Goal: Entertainment & Leisure: Consume media (video, audio)

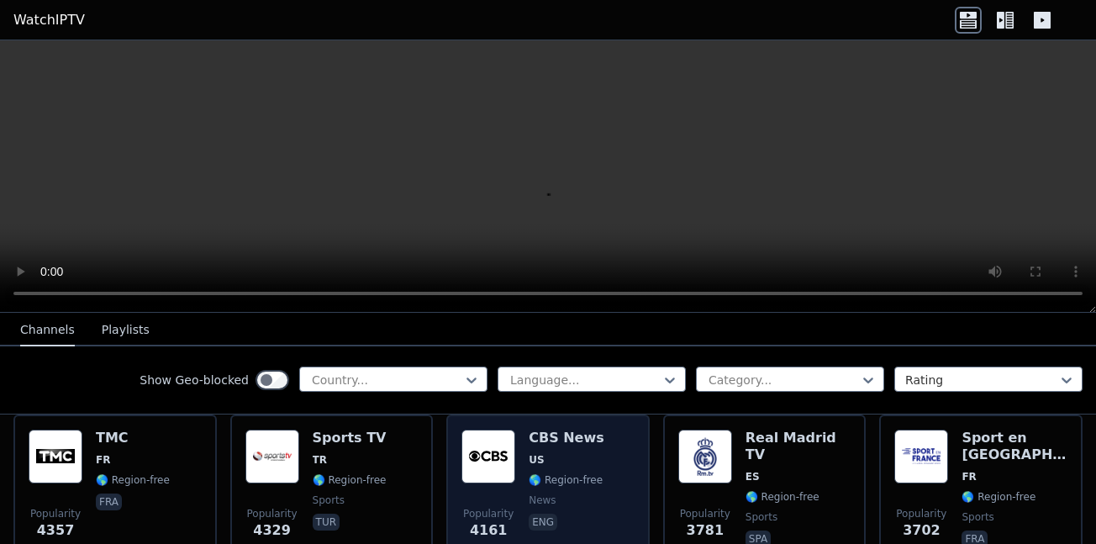
scroll to position [336, 0]
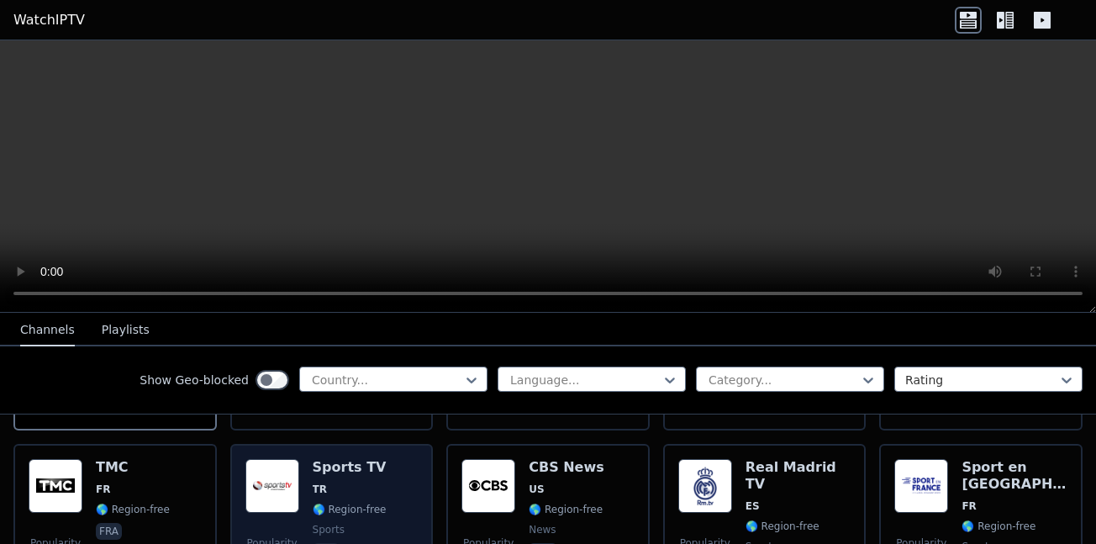
click at [325, 459] on h6 "Sports TV" at bounding box center [350, 467] width 74 height 17
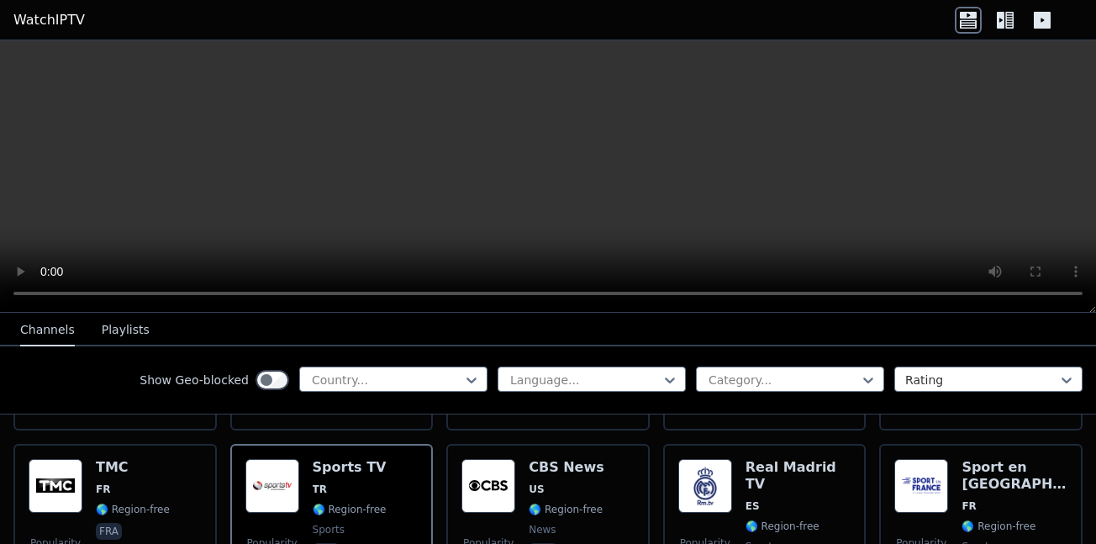
click at [126, 339] on button "Playlists" at bounding box center [126, 330] width 48 height 32
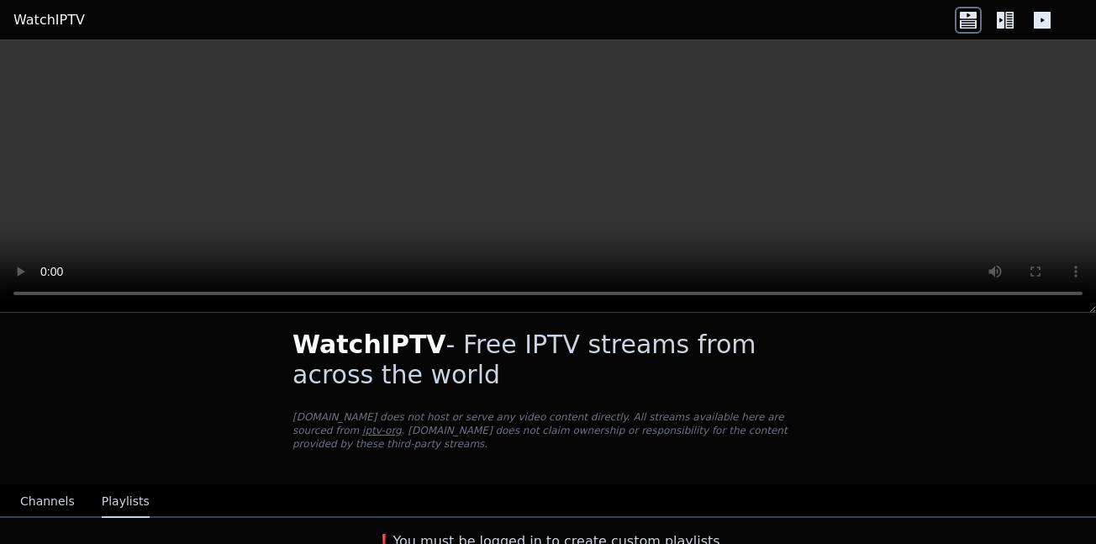
click at [65, 486] on button "Channels" at bounding box center [47, 502] width 55 height 32
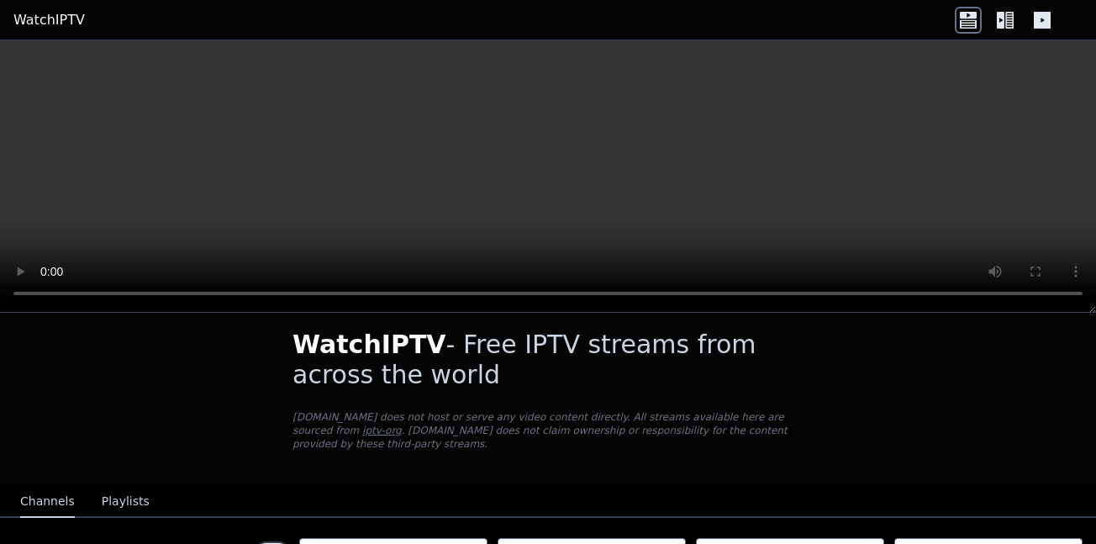
click at [1003, 29] on icon at bounding box center [1005, 20] width 27 height 27
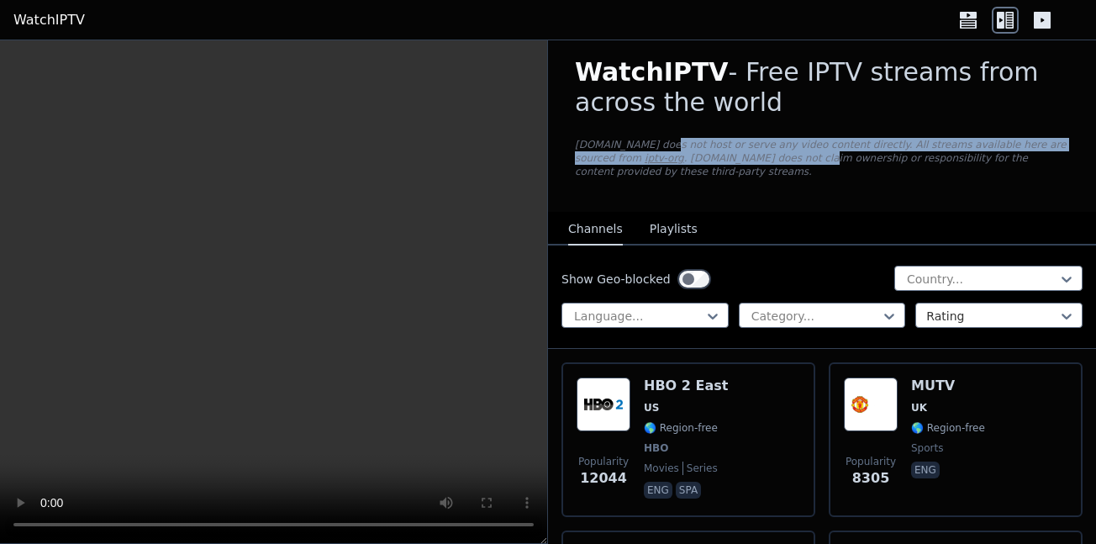
drag, startPoint x: 655, startPoint y: 140, endPoint x: 726, endPoint y: 166, distance: 76.0
click at [722, 164] on p "[DOMAIN_NAME] does not host or serve any video content directly. All streams av…" at bounding box center [822, 158] width 494 height 40
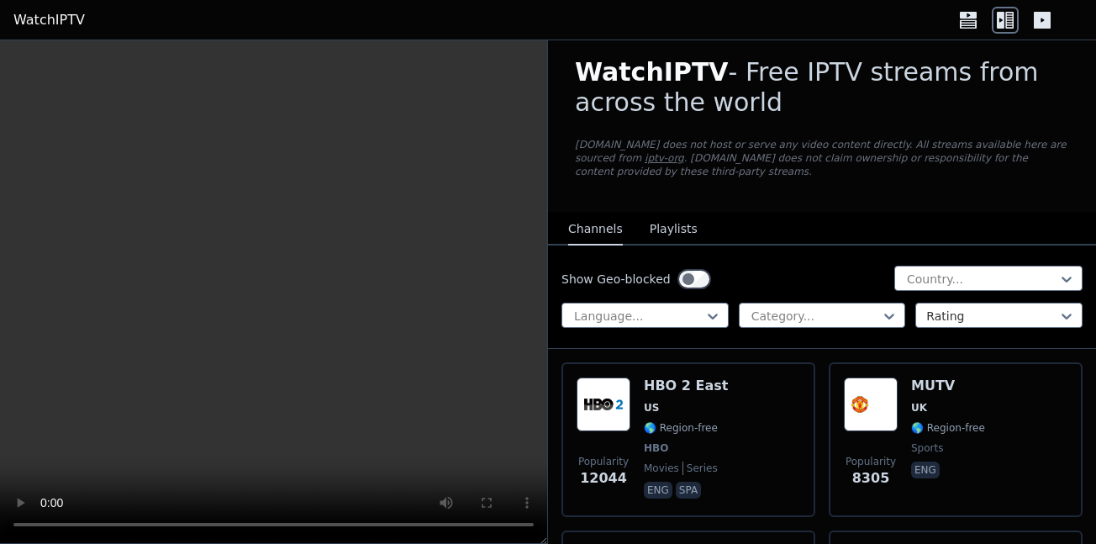
click at [726, 166] on div "WatchIPTV - Free IPTV streams from across the world [DOMAIN_NAME] does not host…" at bounding box center [822, 121] width 548 height 182
drag, startPoint x: 726, startPoint y: 166, endPoint x: 681, endPoint y: 141, distance: 51.5
click at [693, 149] on div "WatchIPTV - Free IPTV streams from across the world [DOMAIN_NAME] does not host…" at bounding box center [822, 121] width 548 height 182
click at [681, 141] on p "[DOMAIN_NAME] does not host or serve any video content directly. All streams av…" at bounding box center [822, 158] width 494 height 40
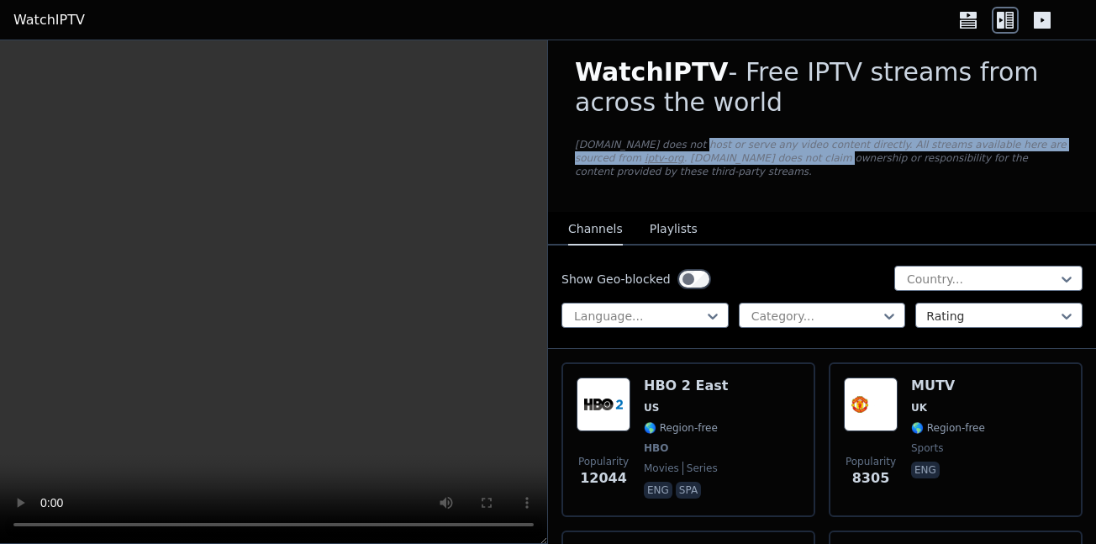
drag, startPoint x: 681, startPoint y: 141, endPoint x: 745, endPoint y: 177, distance: 73.4
click at [735, 173] on div "WatchIPTV - Free IPTV streams from across the world [DOMAIN_NAME] does not host…" at bounding box center [822, 121] width 548 height 182
click at [745, 177] on div "WatchIPTV - Free IPTV streams from across the world [DOMAIN_NAME] does not host…" at bounding box center [822, 121] width 548 height 182
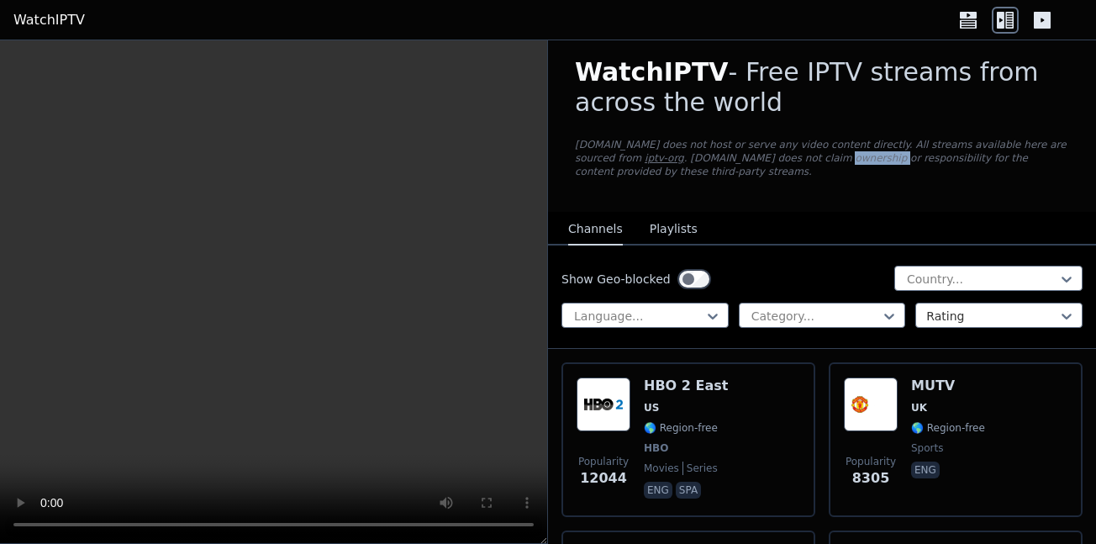
drag, startPoint x: 745, startPoint y: 177, endPoint x: 710, endPoint y: 150, distance: 43.7
click at [722, 159] on div "WatchIPTV - Free IPTV streams from across the world [DOMAIN_NAME] does not host…" at bounding box center [822, 121] width 548 height 182
click at [710, 150] on p "[DOMAIN_NAME] does not host or serve any video content directly. All streams av…" at bounding box center [822, 158] width 494 height 40
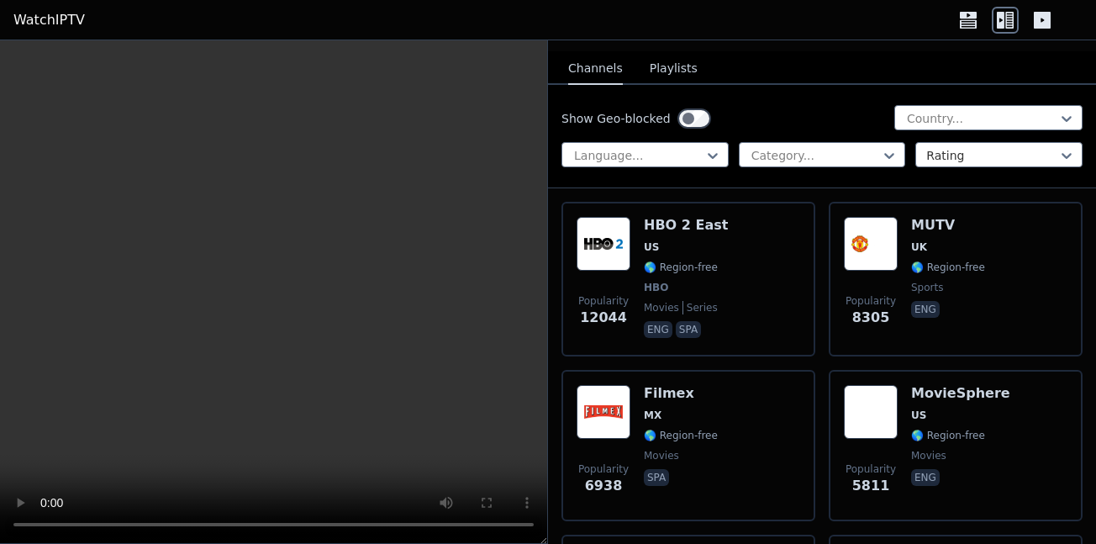
scroll to position [181, 0]
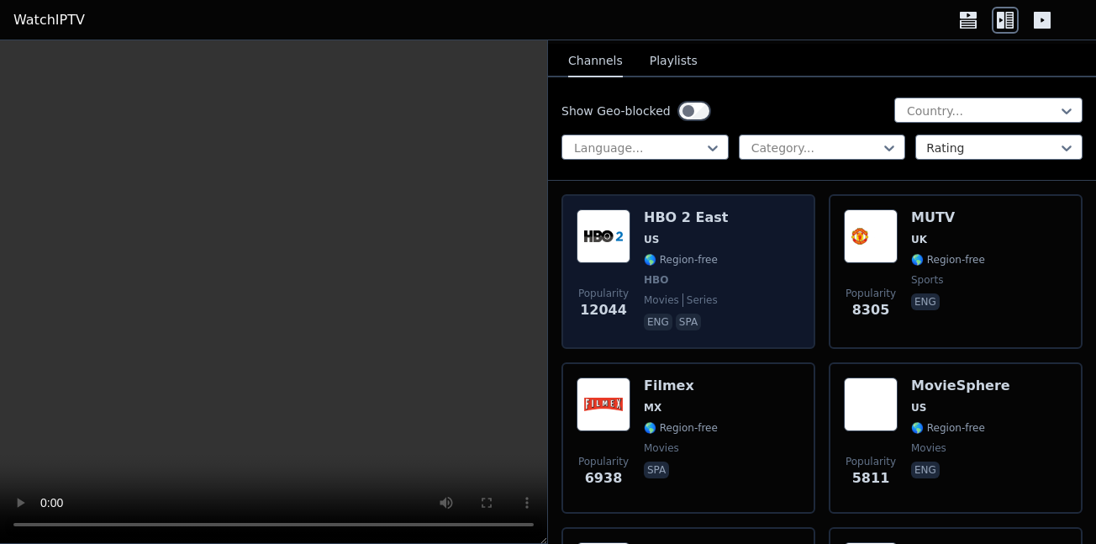
click at [701, 233] on span "US" at bounding box center [686, 239] width 84 height 13
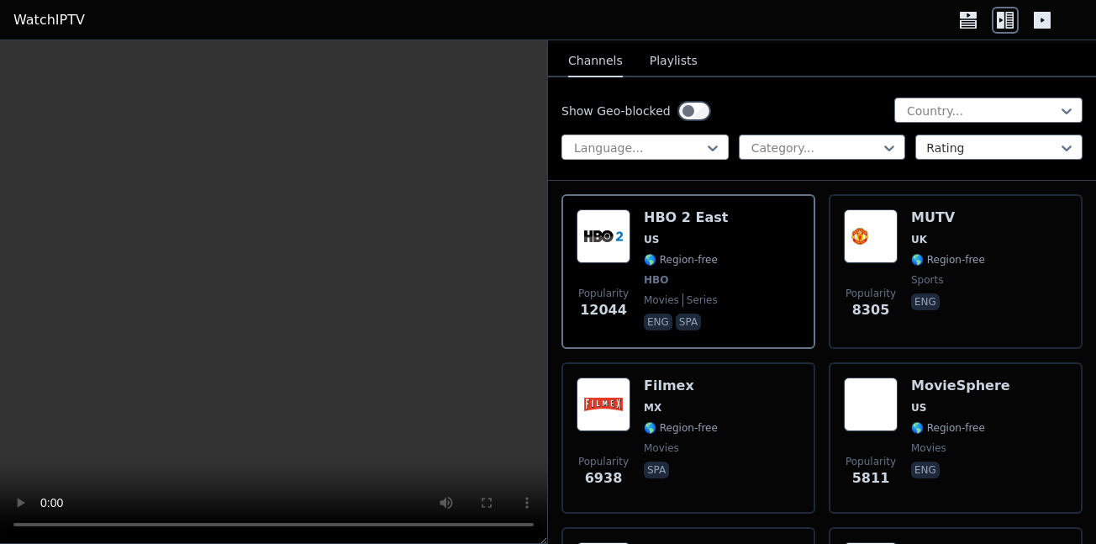
click at [643, 131] on div "Show Geo-blocked Country... Language... Category... Rating" at bounding box center [822, 128] width 548 height 103
click at [645, 142] on div at bounding box center [638, 148] width 132 height 17
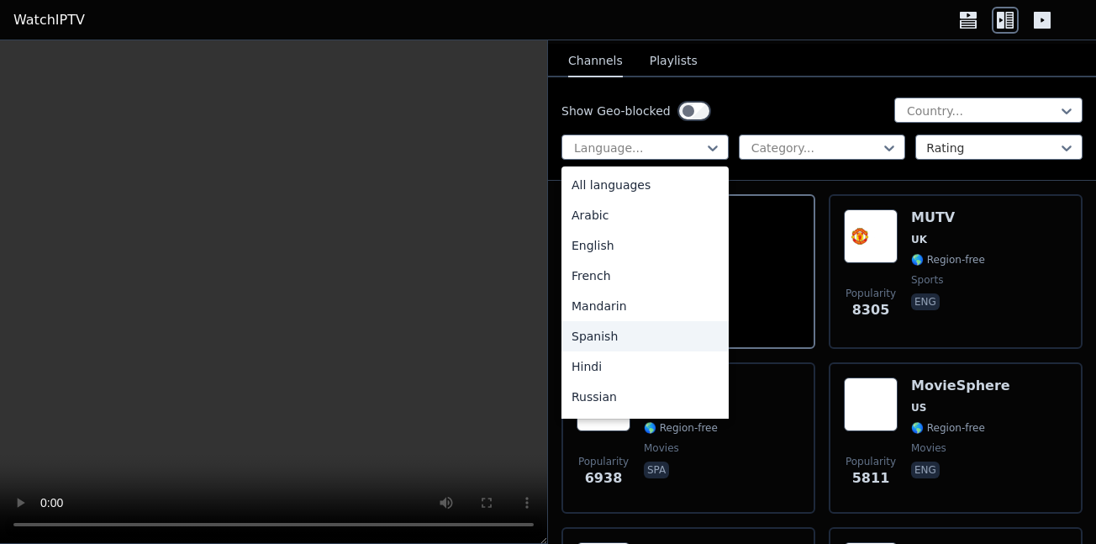
click at [594, 331] on div "Spanish" at bounding box center [644, 336] width 167 height 30
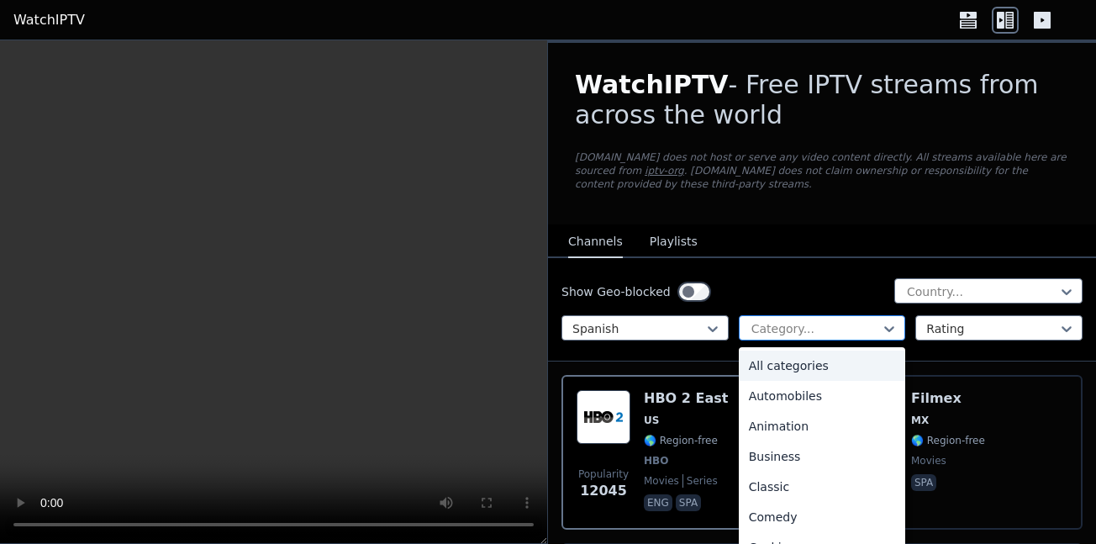
click at [814, 320] on div at bounding box center [816, 328] width 132 height 17
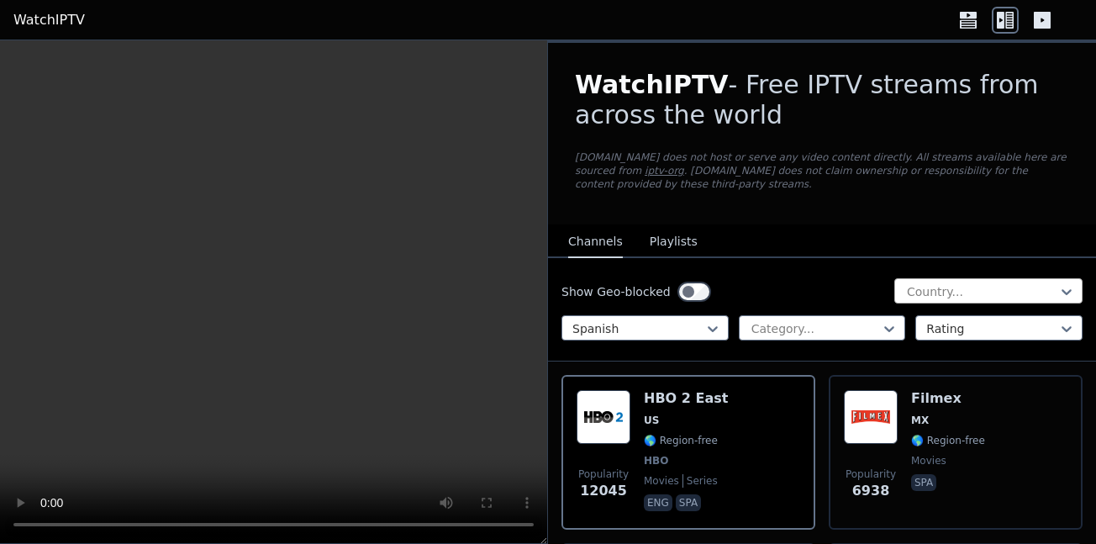
click at [905, 283] on input "text" at bounding box center [906, 291] width 3 height 17
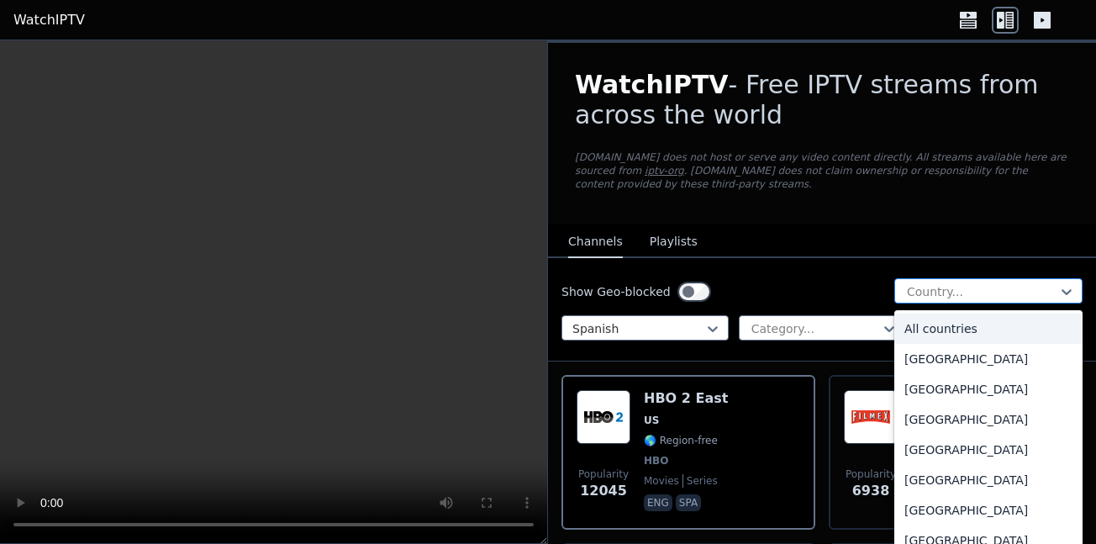
click at [905, 283] on input "text" at bounding box center [906, 291] width 3 height 17
click at [778, 278] on div "Show Geo-blocked 206 results available. Use Up and Down to choose options, pres…" at bounding box center [821, 291] width 521 height 27
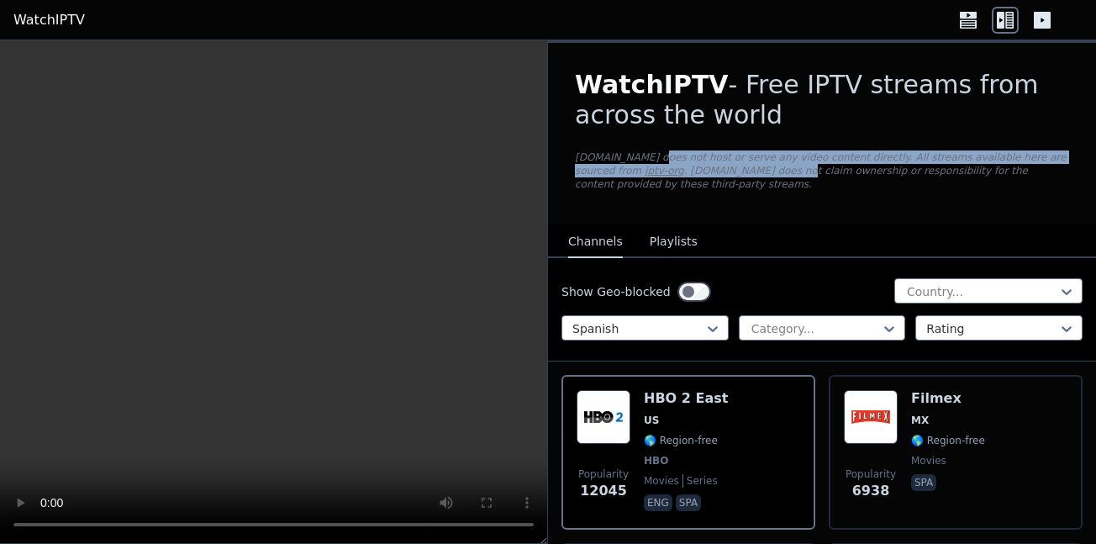
drag, startPoint x: 645, startPoint y: 162, endPoint x: 707, endPoint y: 179, distance: 64.4
click at [707, 179] on div "WatchIPTV - Free IPTV streams from across the world [DOMAIN_NAME] does not host…" at bounding box center [822, 134] width 548 height 182
drag, startPoint x: 707, startPoint y: 179, endPoint x: 664, endPoint y: 160, distance: 47.0
click at [664, 160] on div "WatchIPTV - Free IPTV streams from across the world [DOMAIN_NAME] does not host…" at bounding box center [822, 134] width 548 height 182
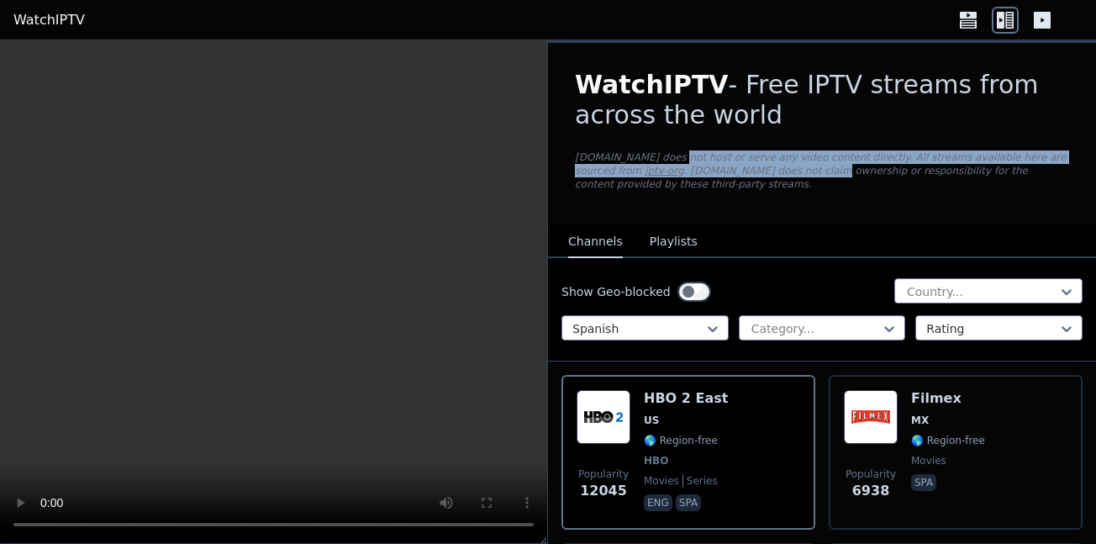
click at [664, 160] on p "[DOMAIN_NAME] does not host or serve any video content directly. All streams av…" at bounding box center [822, 170] width 494 height 40
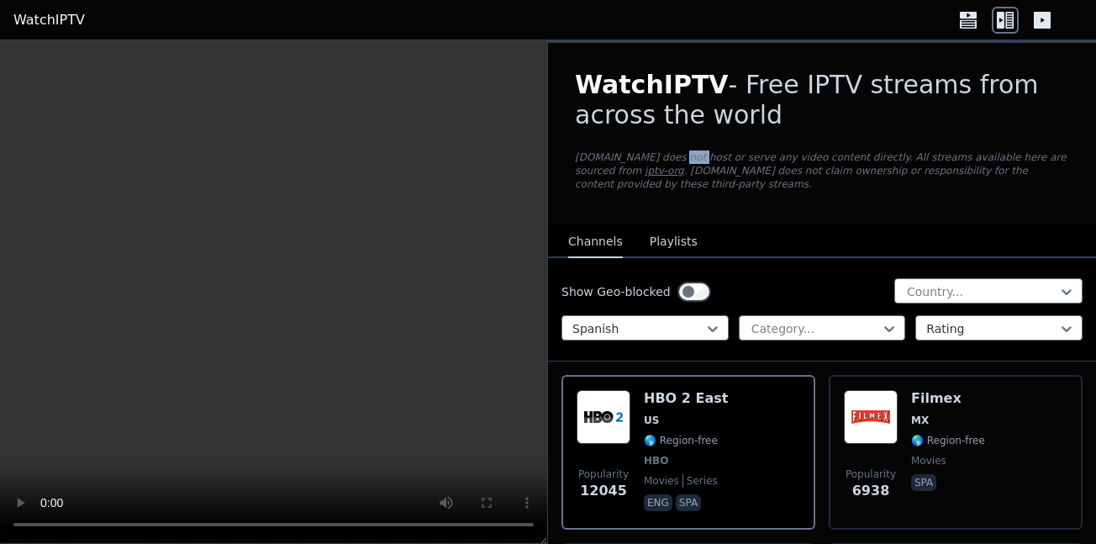
drag, startPoint x: 664, startPoint y: 160, endPoint x: 713, endPoint y: 181, distance: 53.1
click at [683, 169] on p "[DOMAIN_NAME] does not host or serve any video content directly. All streams av…" at bounding box center [822, 170] width 494 height 40
click at [713, 181] on div "WatchIPTV - Free IPTV streams from across the world [DOMAIN_NAME] does not host…" at bounding box center [822, 134] width 548 height 182
drag, startPoint x: 713, startPoint y: 181, endPoint x: 674, endPoint y: 161, distance: 43.6
click at [687, 166] on div "WatchIPTV - Free IPTV streams from across the world [DOMAIN_NAME] does not host…" at bounding box center [822, 134] width 548 height 182
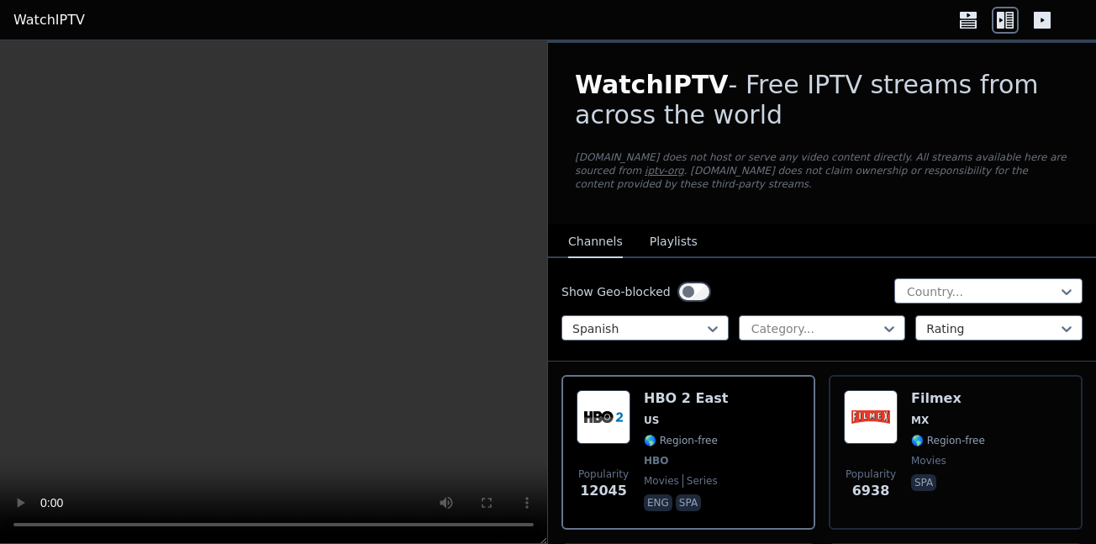
click at [674, 161] on p "[DOMAIN_NAME] does not host or serve any video content directly. All streams av…" at bounding box center [822, 170] width 494 height 40
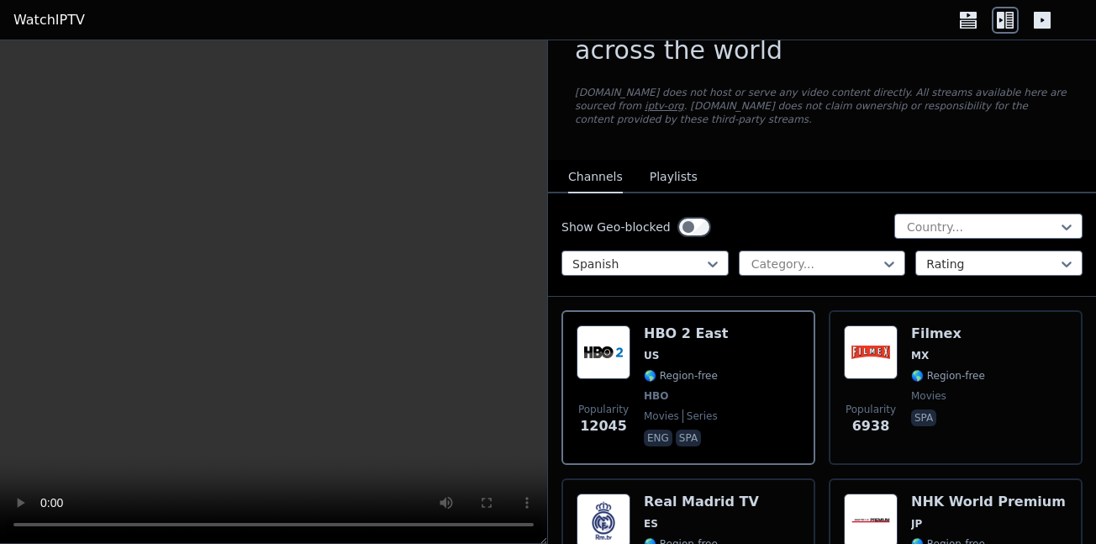
scroll to position [84, 0]
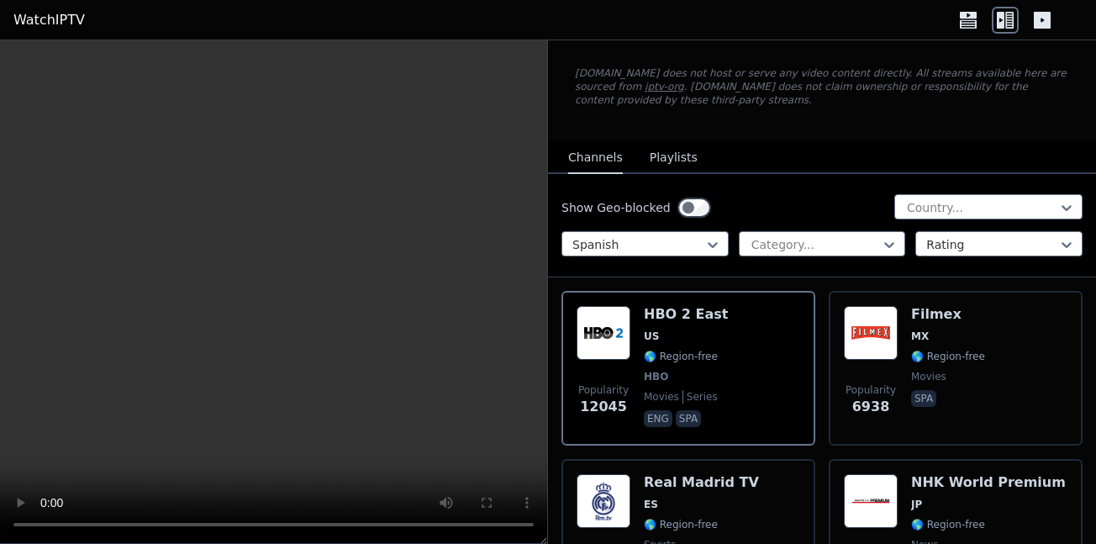
click at [645, 87] on link "iptv-org" at bounding box center [665, 87] width 40 height 12
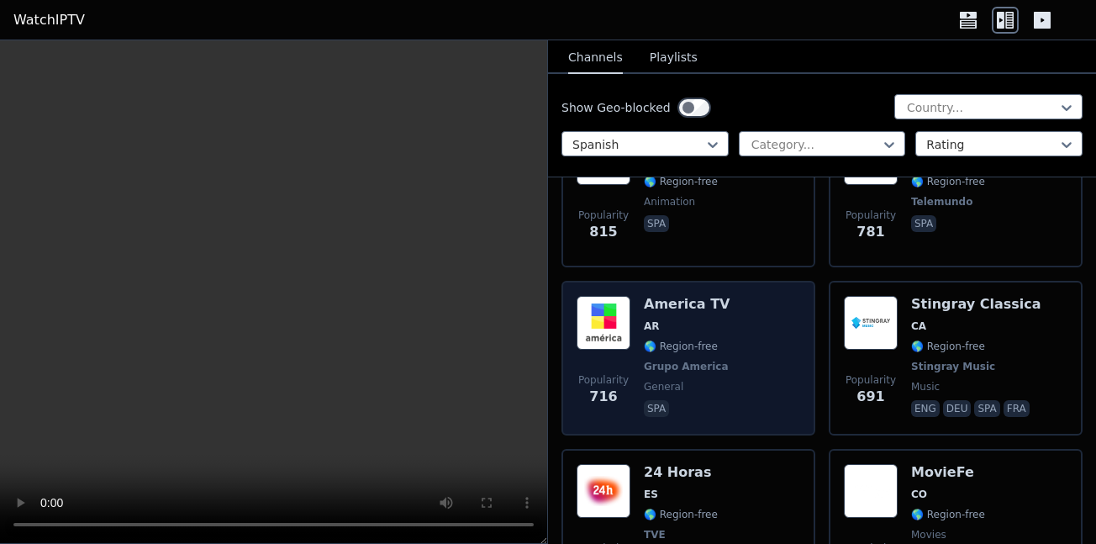
scroll to position [1345, 0]
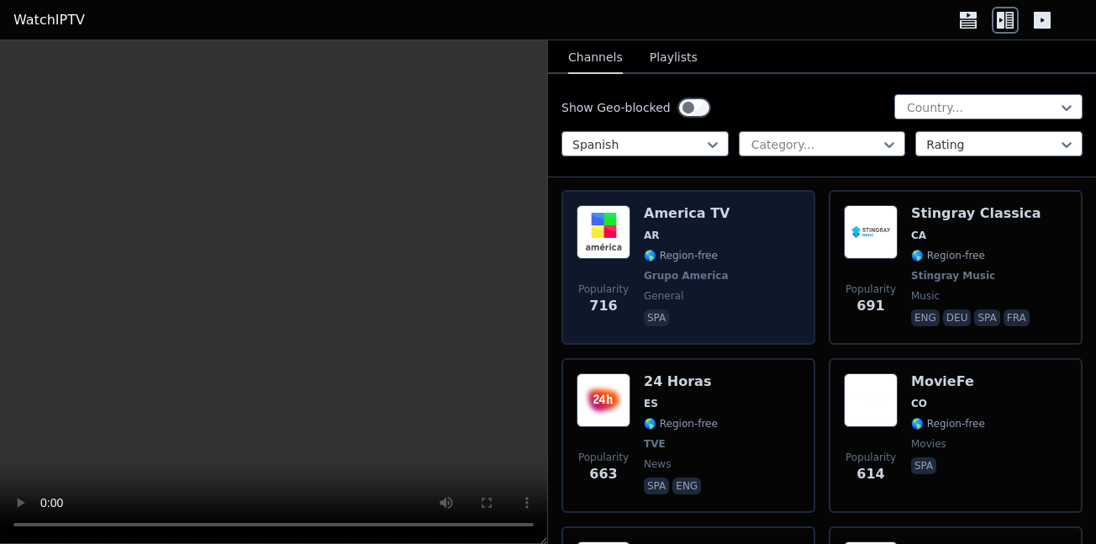
click at [727, 261] on div "Popularity 716 America TV AR 🌎 Region-free Grupo America general spa" at bounding box center [689, 267] width 224 height 124
click at [708, 249] on span "🌎 Region-free" at bounding box center [681, 255] width 74 height 13
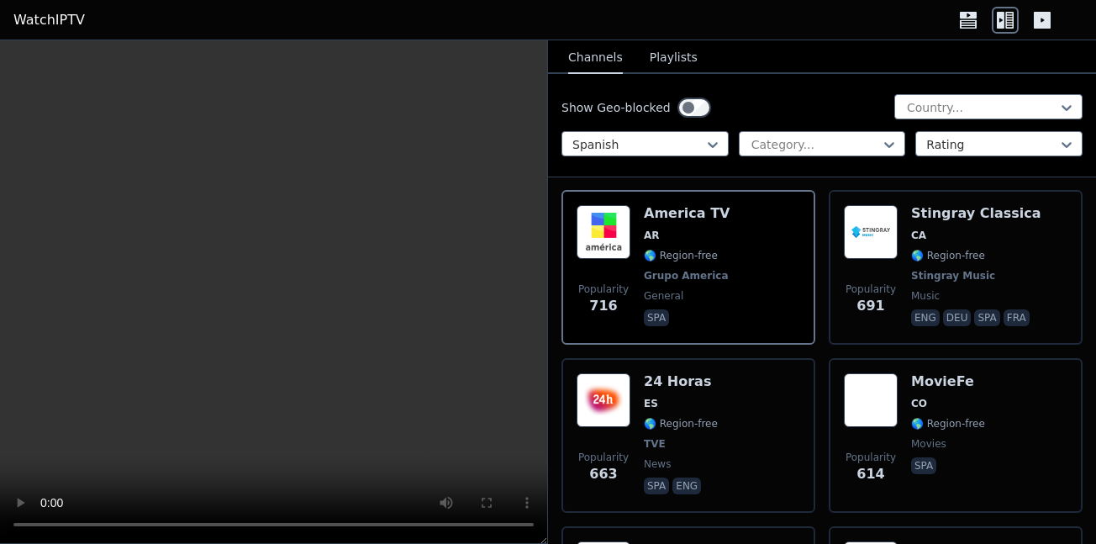
click at [1035, 18] on icon at bounding box center [1042, 20] width 17 height 17
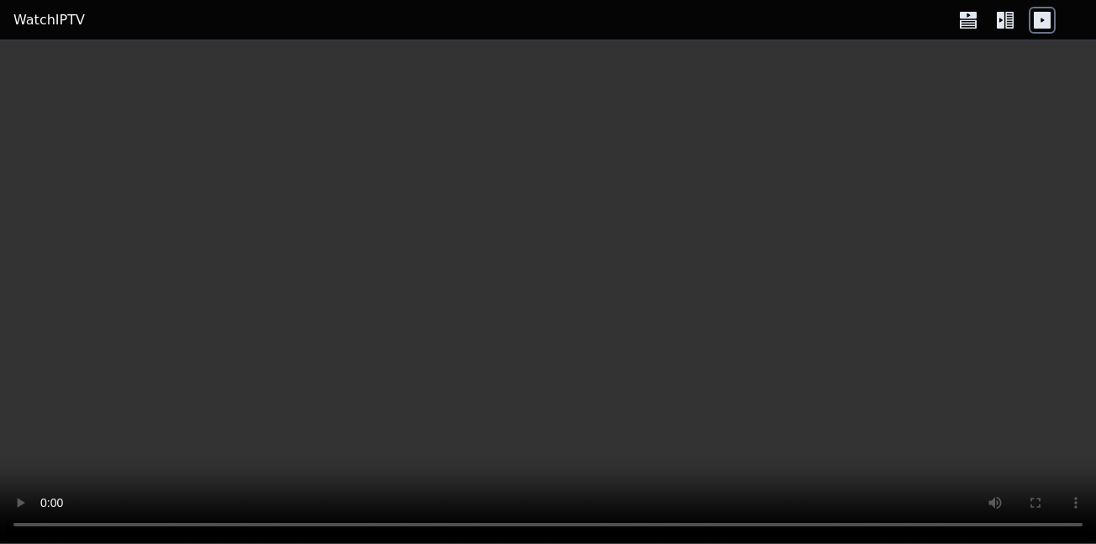
click at [1003, 16] on icon at bounding box center [1001, 20] width 8 height 17
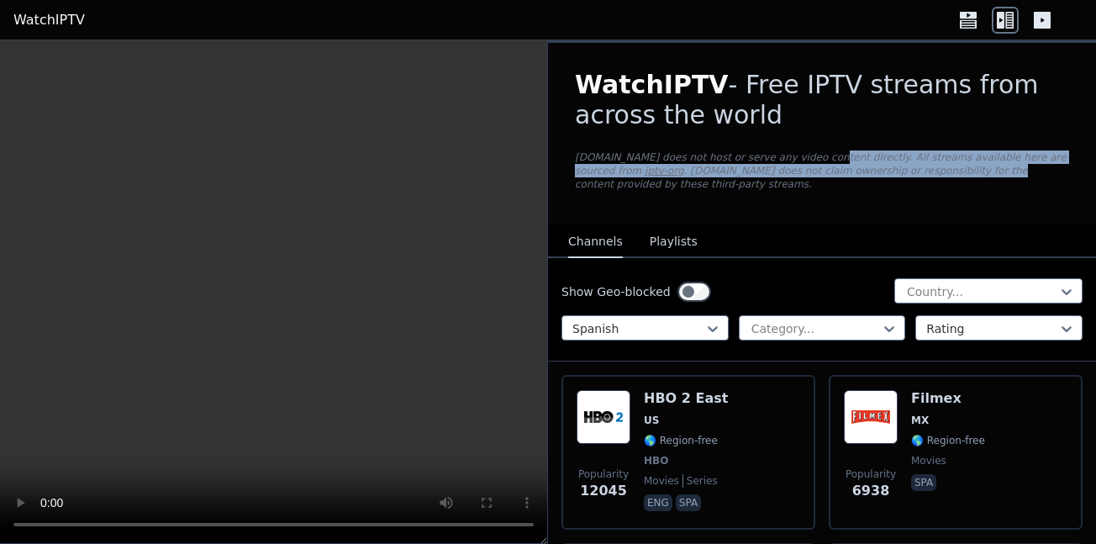
click at [859, 167] on div "WatchIPTV - Free IPTV streams from across the world [DOMAIN_NAME] does not host…" at bounding box center [822, 134] width 548 height 182
click at [859, 167] on p "[DOMAIN_NAME] does not host or serve any video content directly. All streams av…" at bounding box center [822, 170] width 494 height 40
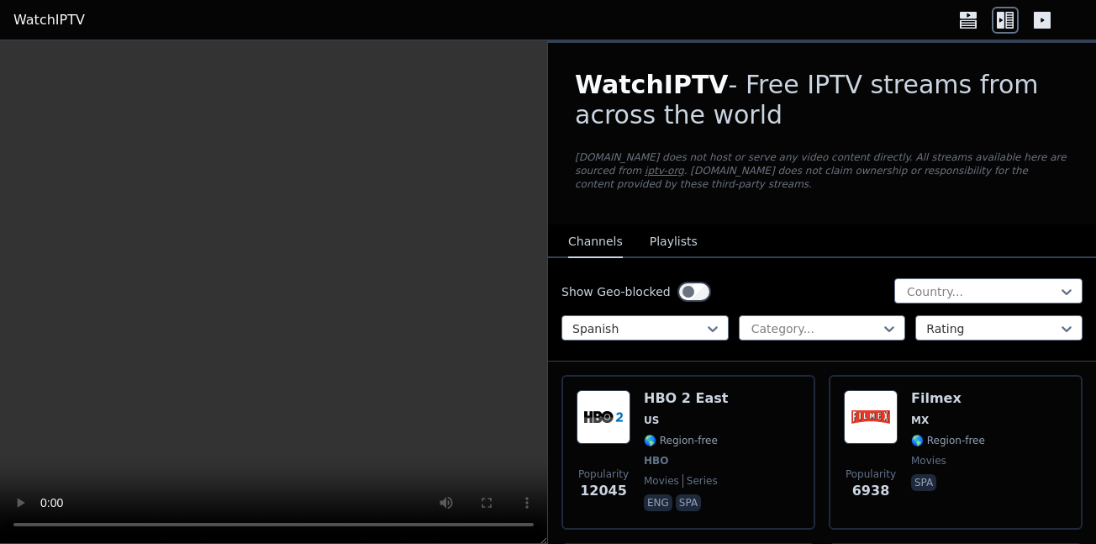
drag, startPoint x: 717, startPoint y: 109, endPoint x: 788, endPoint y: 128, distance: 73.8
click at [776, 124] on h1 "WatchIPTV - Free IPTV streams from across the world" at bounding box center [822, 100] width 494 height 61
click at [808, 131] on div "WatchIPTV - Free IPTV streams from across the world [DOMAIN_NAME] does not host…" at bounding box center [822, 134] width 548 height 182
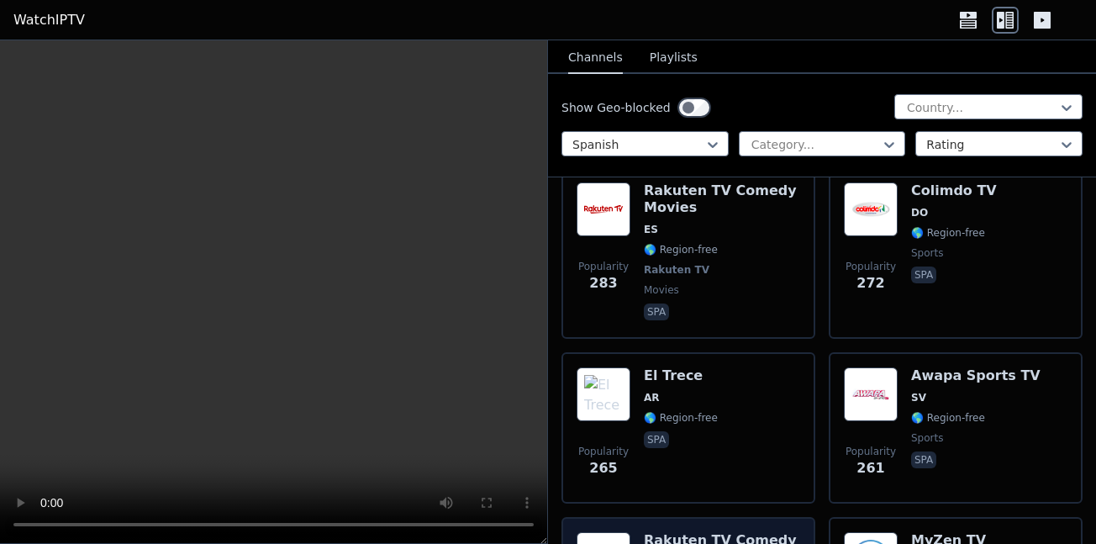
scroll to position [2857, 0]
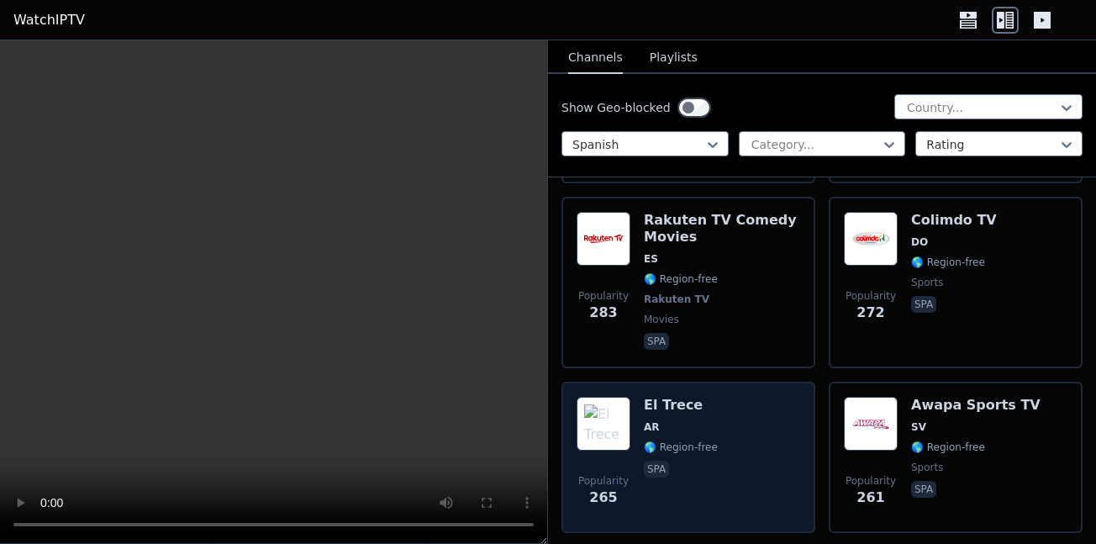
click at [763, 397] on div "Popularity 265 El Trece AR 🌎 Region-free spa" at bounding box center [689, 457] width 224 height 121
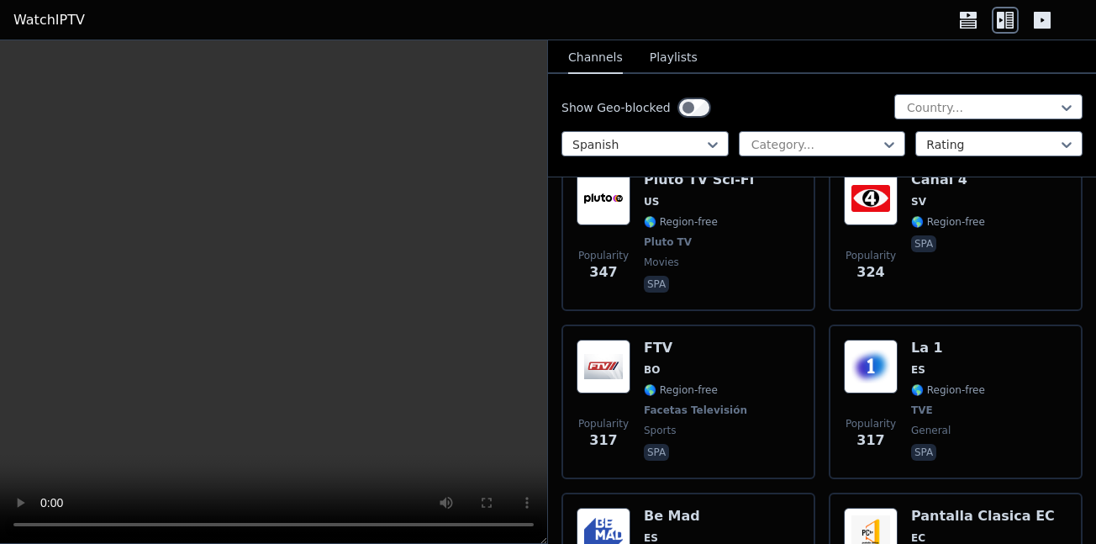
scroll to position [2185, 0]
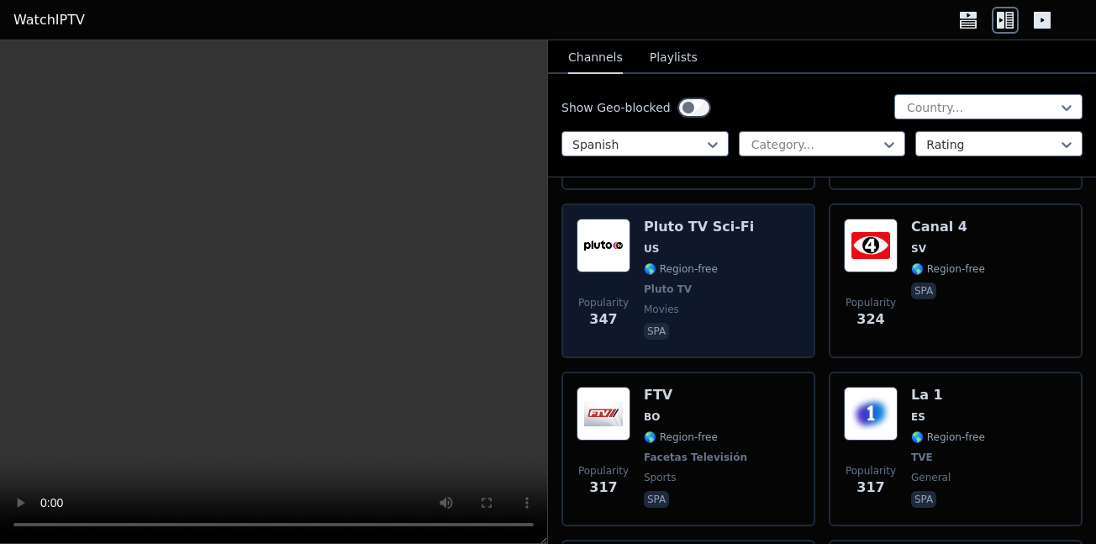
click at [704, 303] on span "movies" at bounding box center [699, 309] width 110 height 13
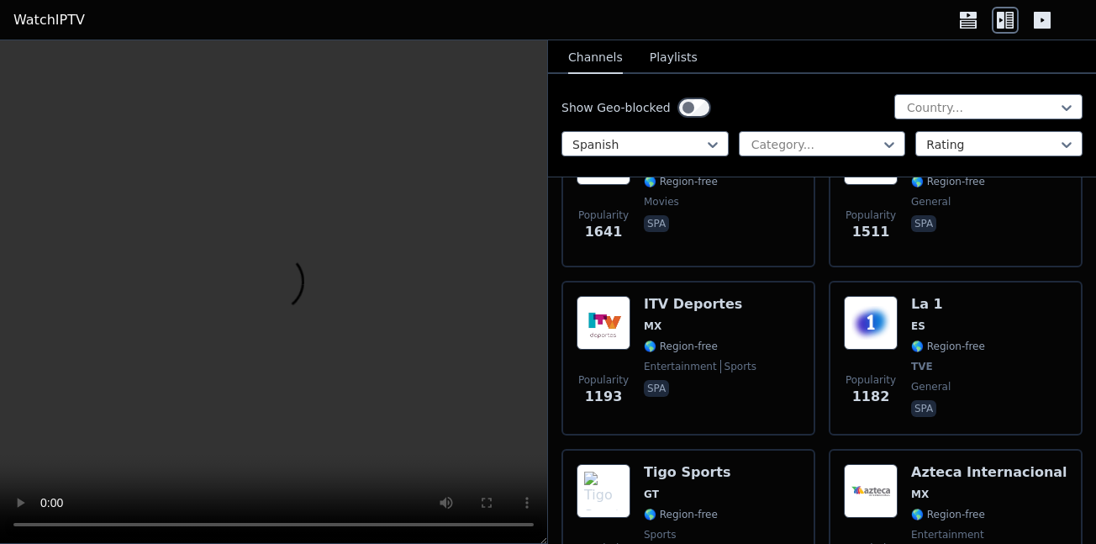
scroll to position [588, 0]
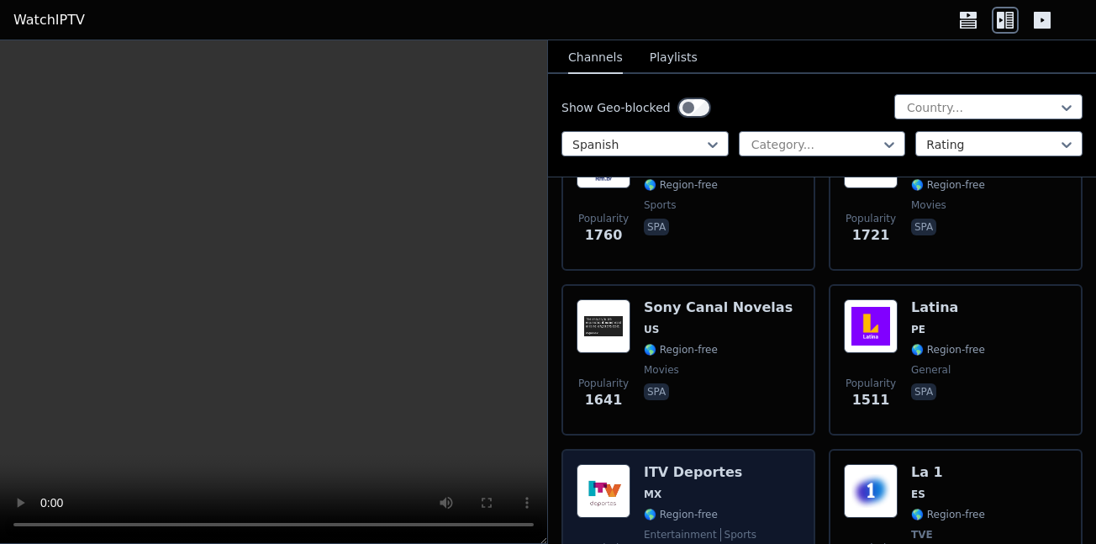
click at [721, 487] on span "MX" at bounding box center [700, 493] width 113 height 13
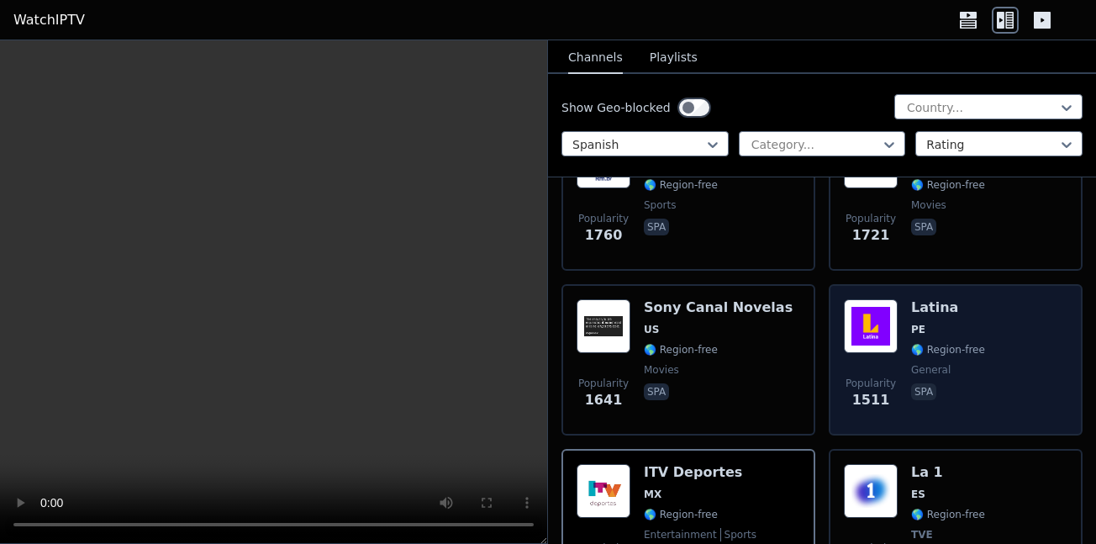
click at [894, 350] on div "Popularity 1511 Latina PE 🌎 Region-free general spa" at bounding box center [956, 359] width 224 height 121
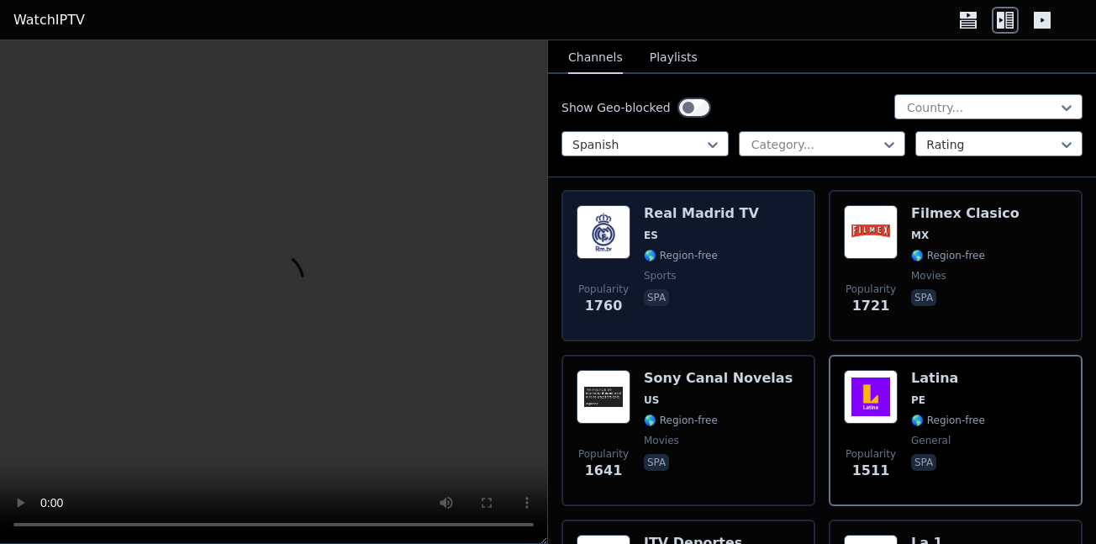
scroll to position [420, 0]
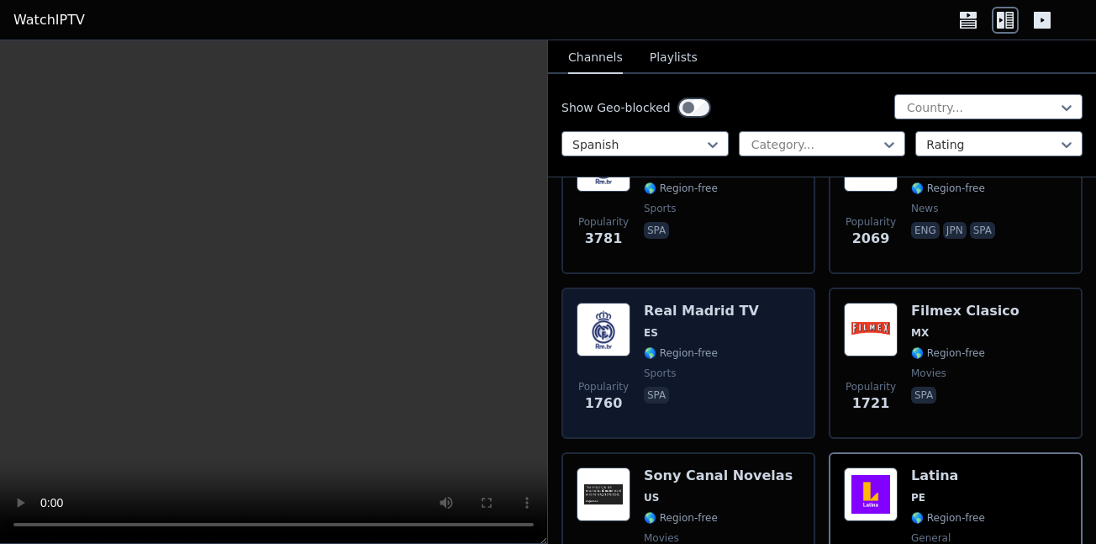
click at [757, 355] on div "Popularity 1760 Real Madrid TV ES 🌎 Region-free sports spa" at bounding box center [689, 363] width 224 height 121
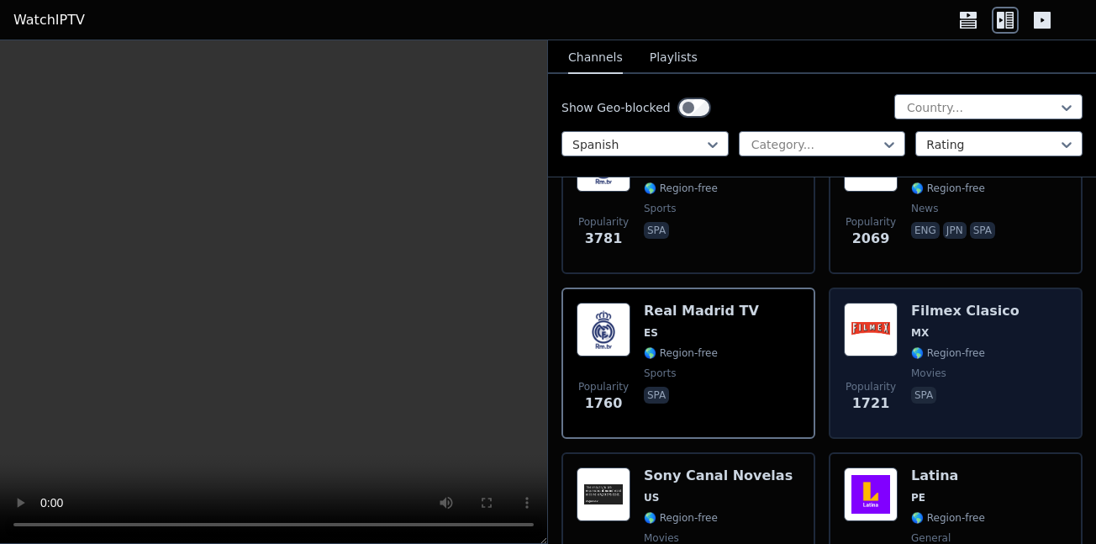
click at [863, 354] on div "Popularity 1721" at bounding box center [871, 363] width 54 height 121
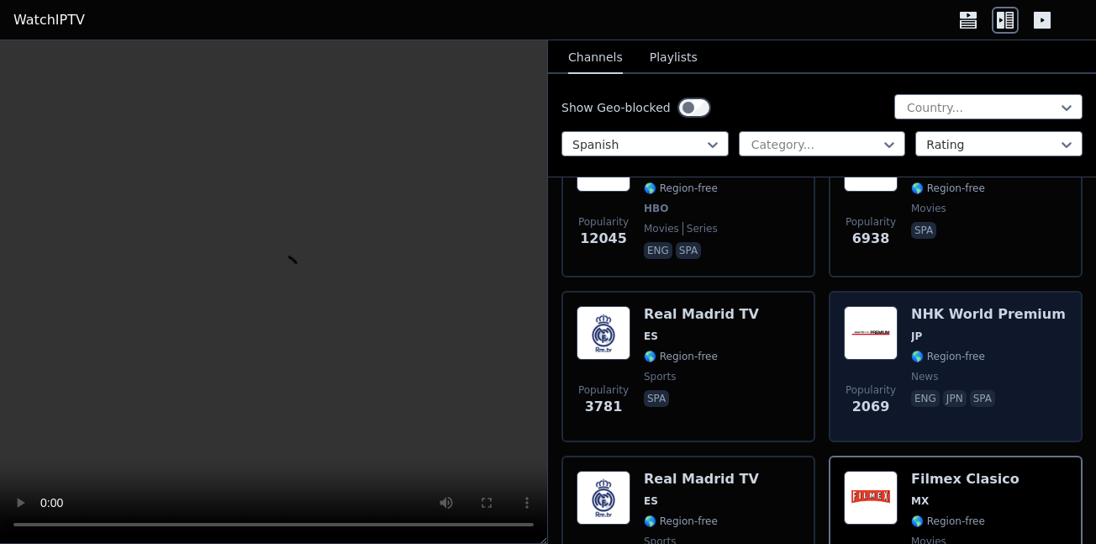
scroll to position [0, 0]
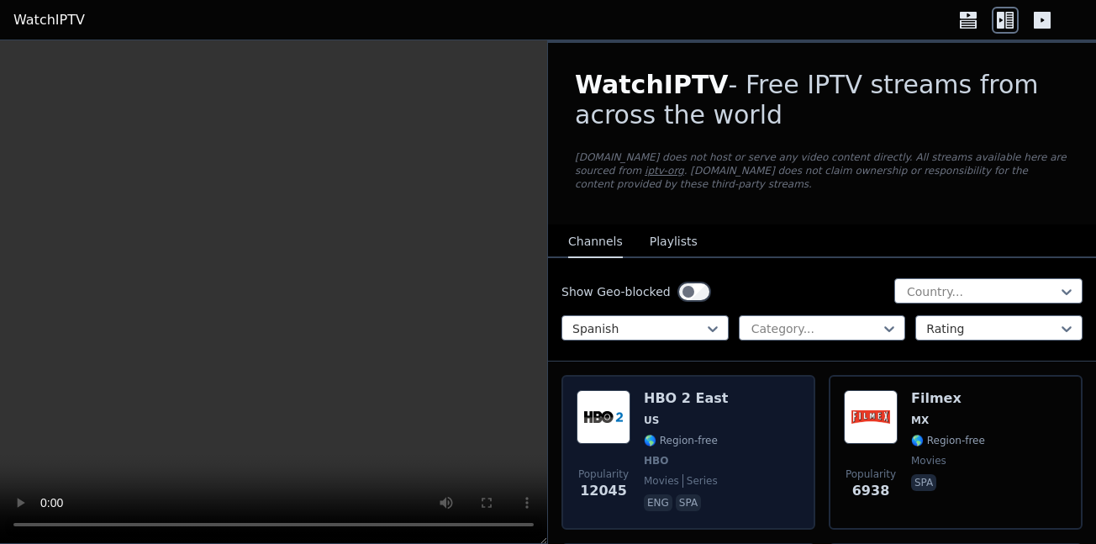
click at [717, 451] on div "Popularity 12045 HBO 2 East US 🌎 Region-free HBO movies series eng spa" at bounding box center [689, 452] width 224 height 124
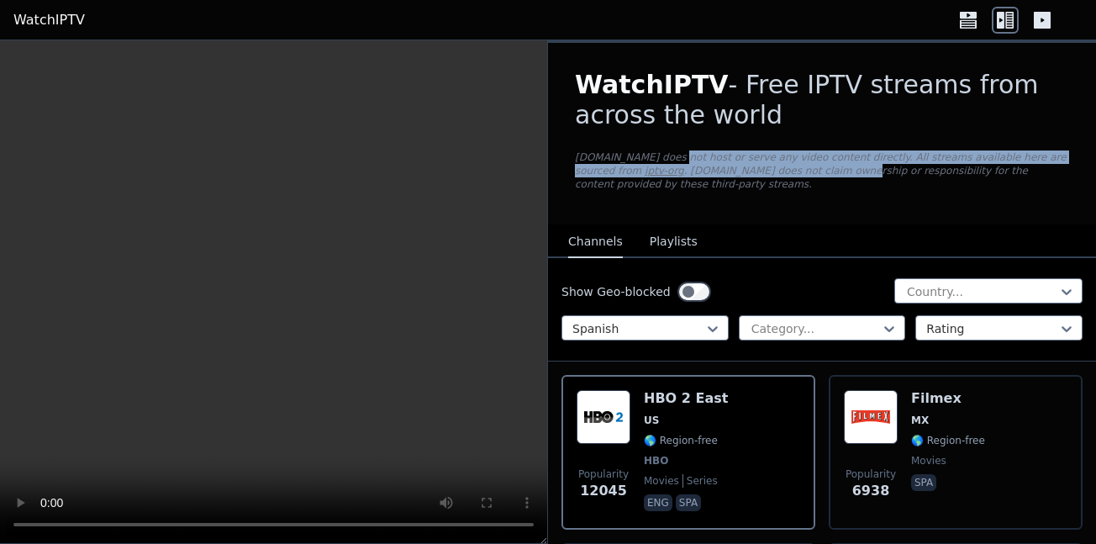
drag, startPoint x: 720, startPoint y: 175, endPoint x: 740, endPoint y: 179, distance: 20.6
click at [740, 179] on div "WatchIPTV - Free IPTV streams from across the world [DOMAIN_NAME] does not host…" at bounding box center [822, 134] width 548 height 182
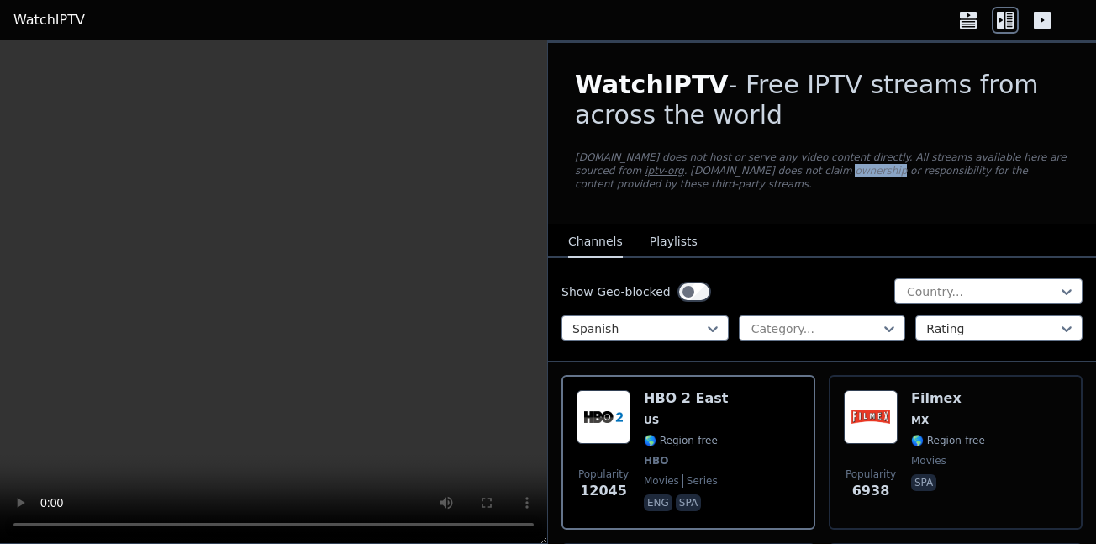
drag, startPoint x: 740, startPoint y: 179, endPoint x: 677, endPoint y: 147, distance: 70.7
click at [704, 160] on div "WatchIPTV - Free IPTV streams from across the world [DOMAIN_NAME] does not host…" at bounding box center [822, 134] width 548 height 182
click at [677, 147] on div "WatchIPTV - Free IPTV streams from across the world [DOMAIN_NAME] does not host…" at bounding box center [822, 134] width 548 height 182
